Goal: Information Seeking & Learning: Learn about a topic

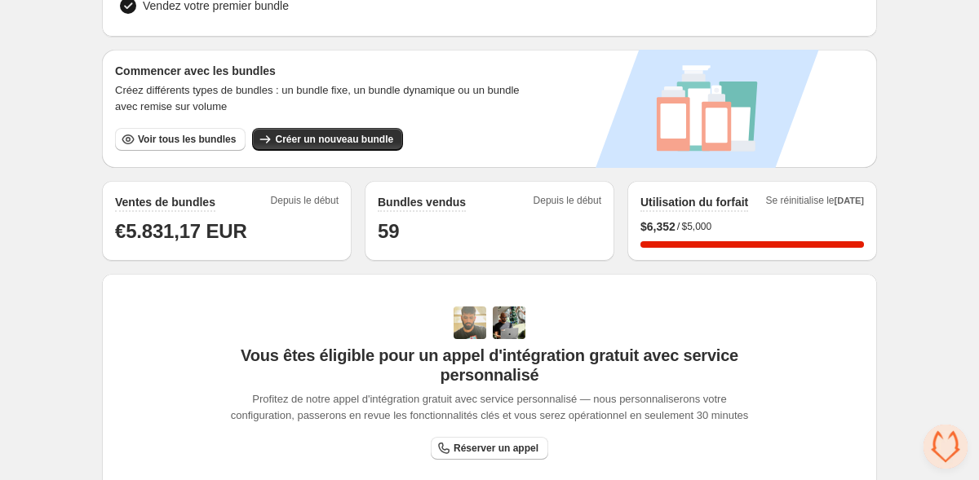
scroll to position [247, 0]
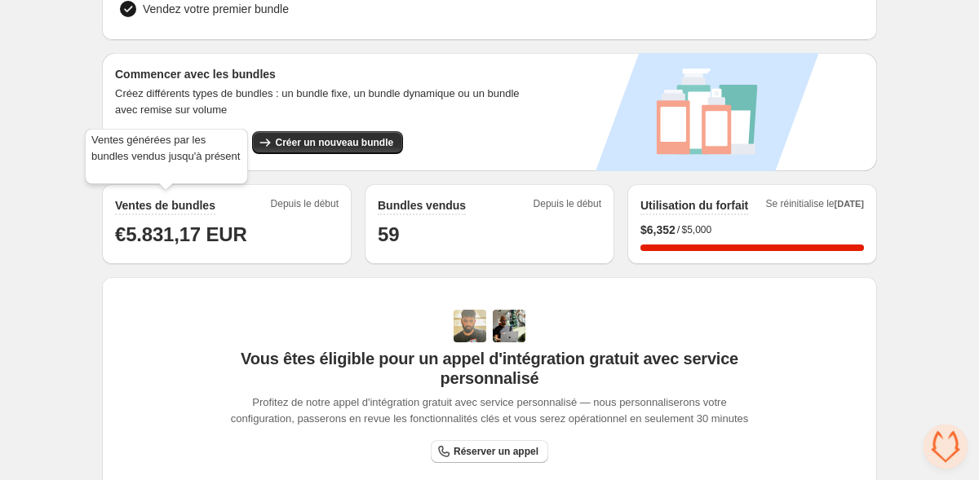
click at [173, 197] on h2 "Ventes de bundles" at bounding box center [165, 205] width 100 height 16
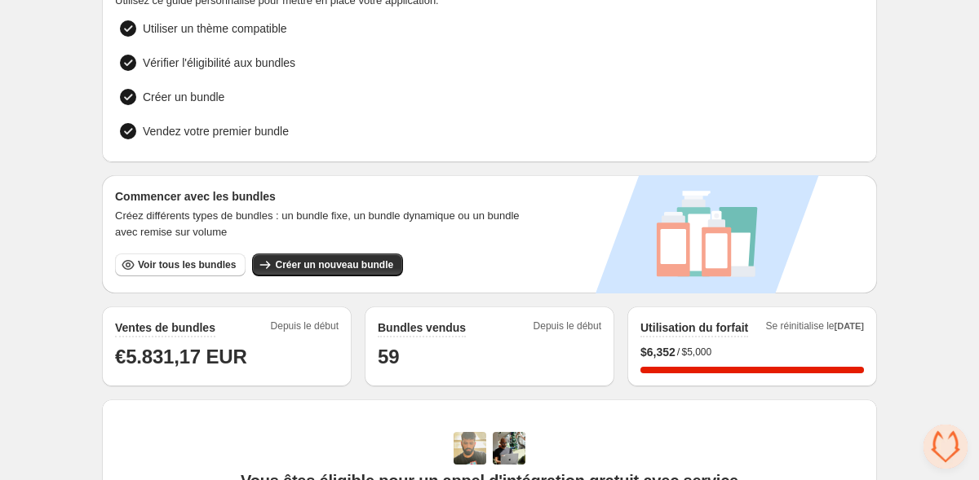
scroll to position [122, 0]
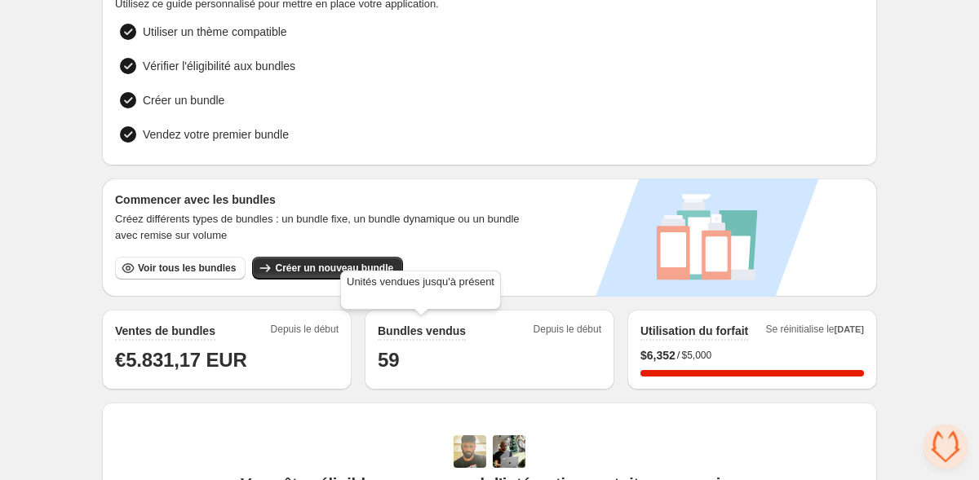
click at [408, 325] on h2 "Bundles vendus" at bounding box center [422, 331] width 88 height 16
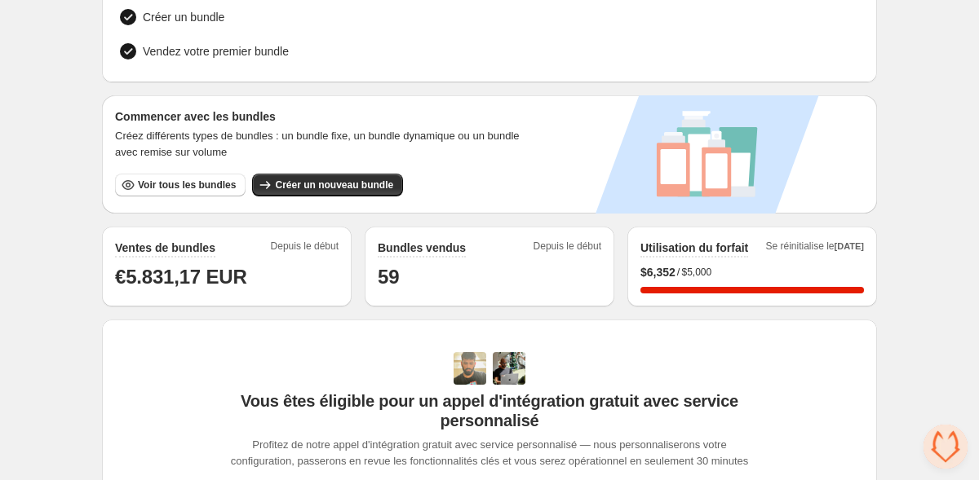
scroll to position [211, 0]
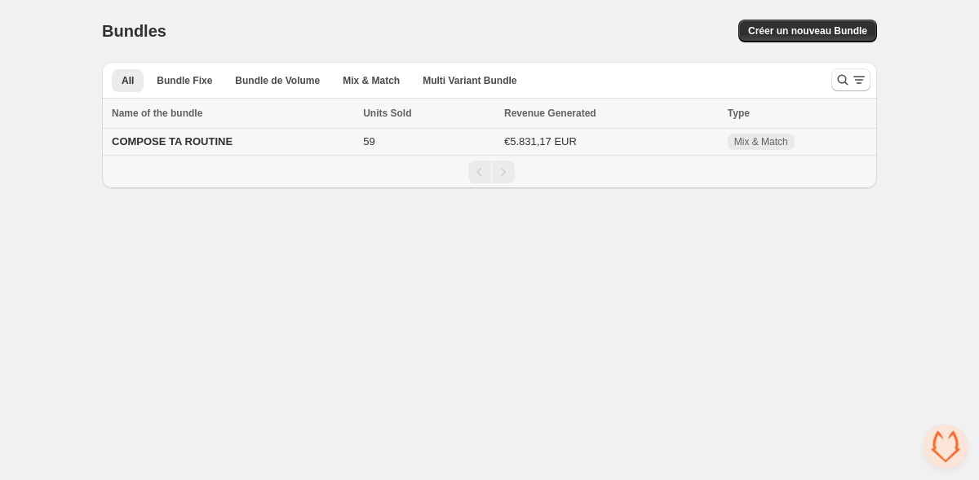
click at [151, 144] on span "COMPOSE TA ROUTINE" at bounding box center [172, 141] width 121 height 12
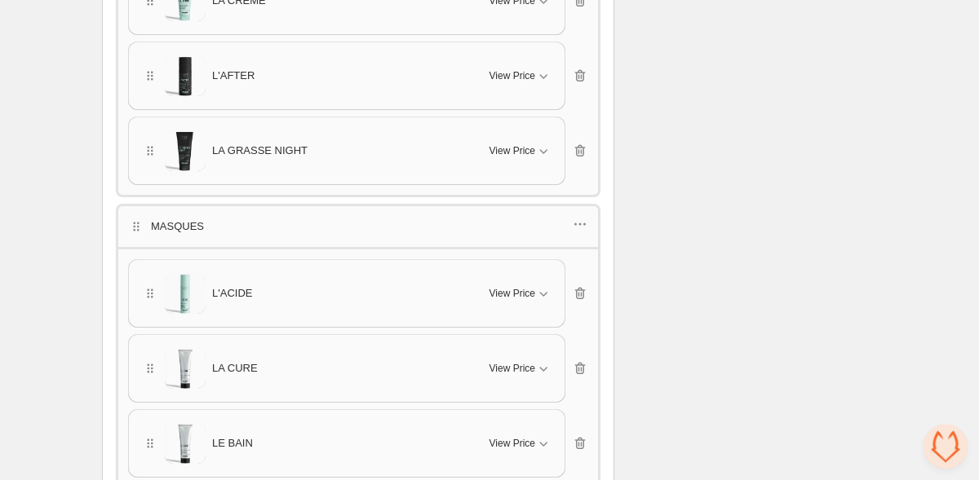
scroll to position [2340, 0]
